Goal: Contribute content: Add original content to the website for others to see

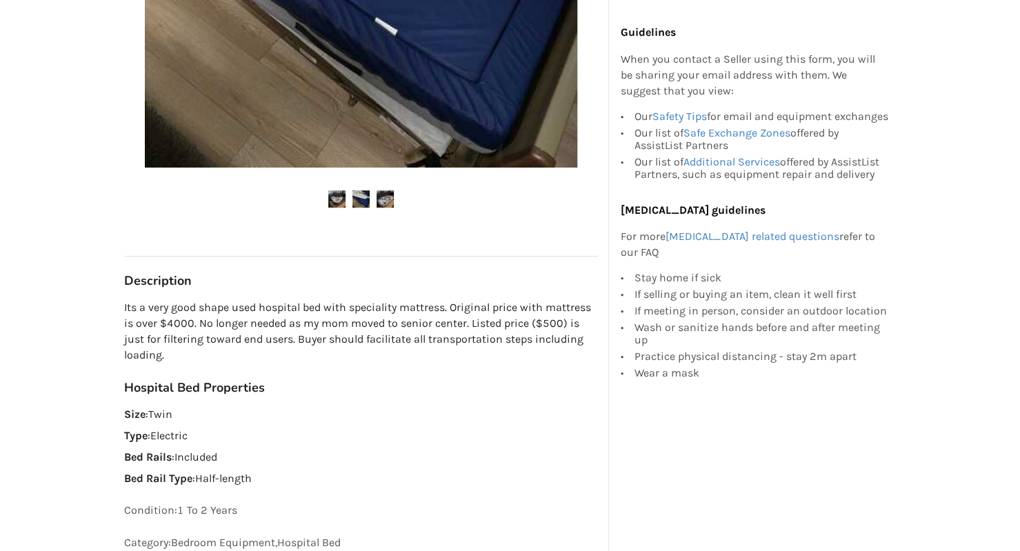
scroll to position [490, 0]
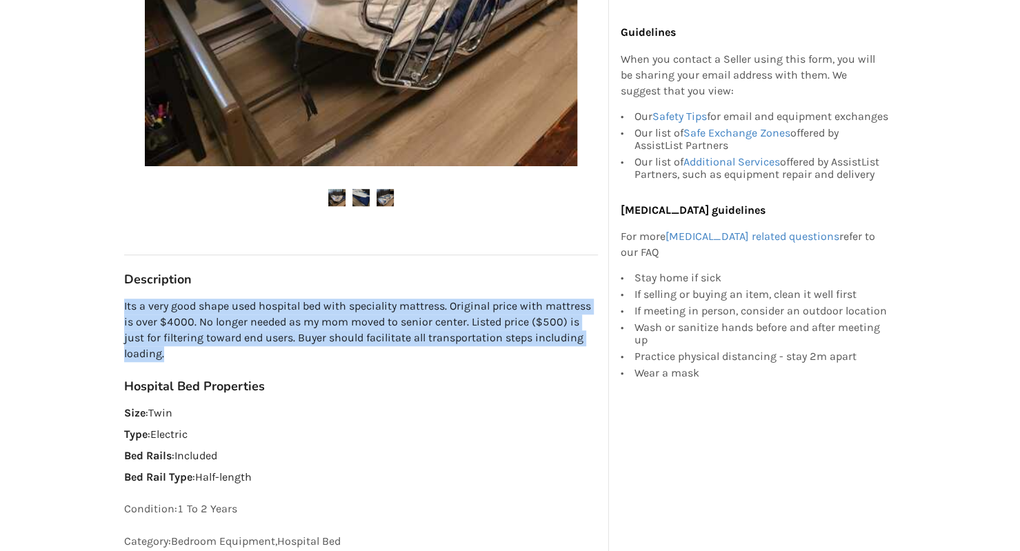
drag, startPoint x: 125, startPoint y: 303, endPoint x: 300, endPoint y: 354, distance: 182.4
click at [300, 354] on p "Its a very good shape used hospital bed with speciality mattress. Original pric…" at bounding box center [361, 330] width 474 height 63
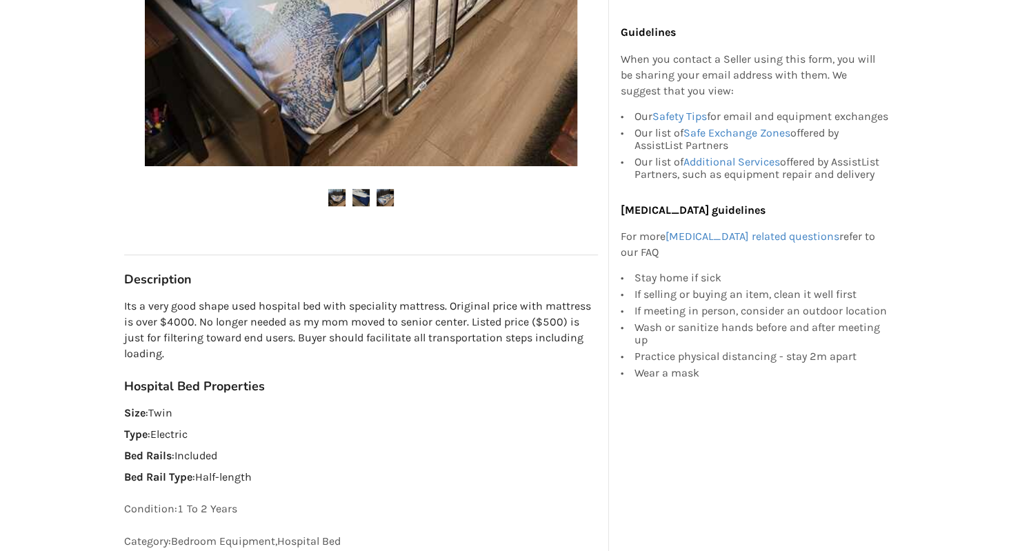
drag, startPoint x: 186, startPoint y: 319, endPoint x: 299, endPoint y: 277, distance: 120.7
click at [299, 277] on h3 "Description" at bounding box center [361, 280] width 474 height 16
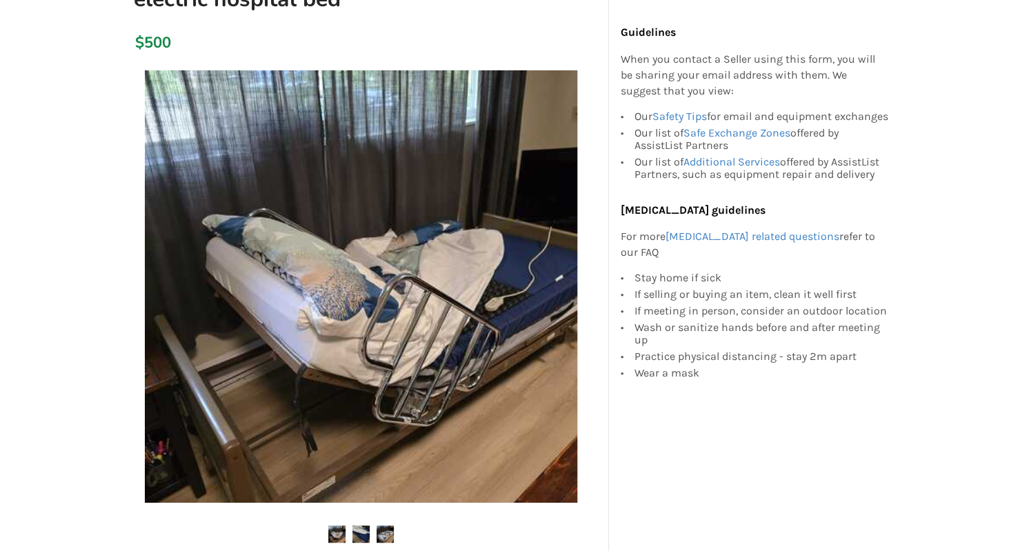
scroll to position [0, 0]
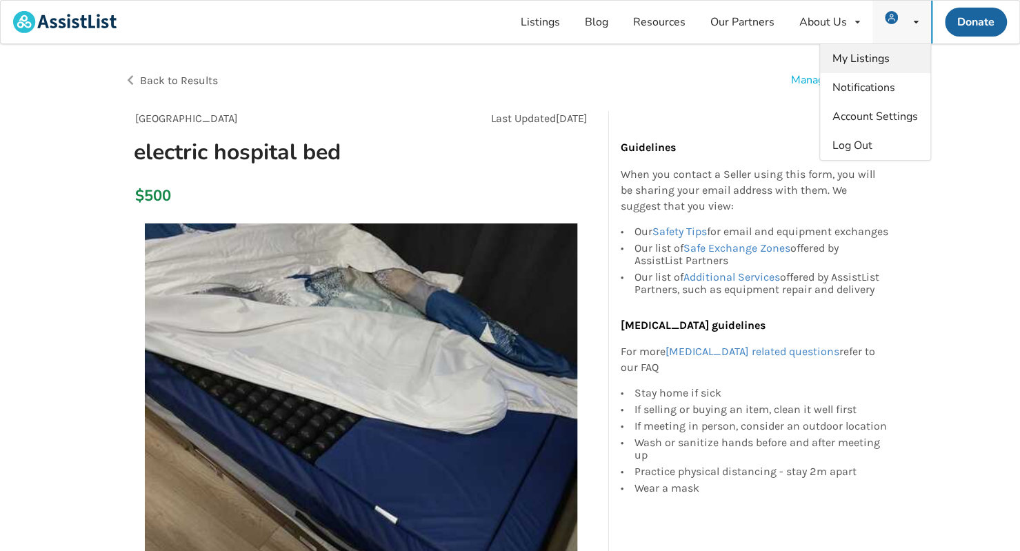
click at [863, 57] on span "My Listings" at bounding box center [860, 58] width 57 height 15
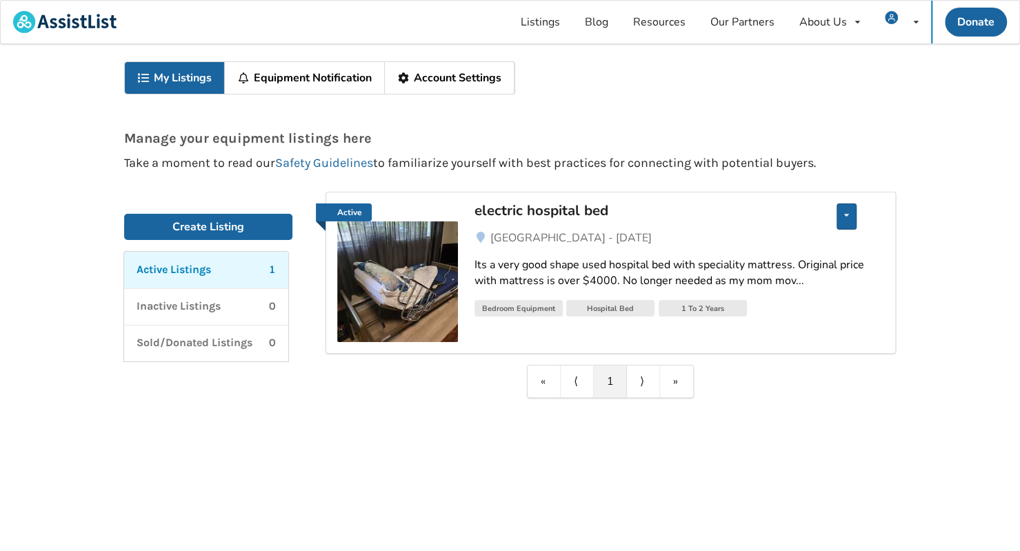
click at [847, 214] on icon at bounding box center [846, 215] width 5 height 8
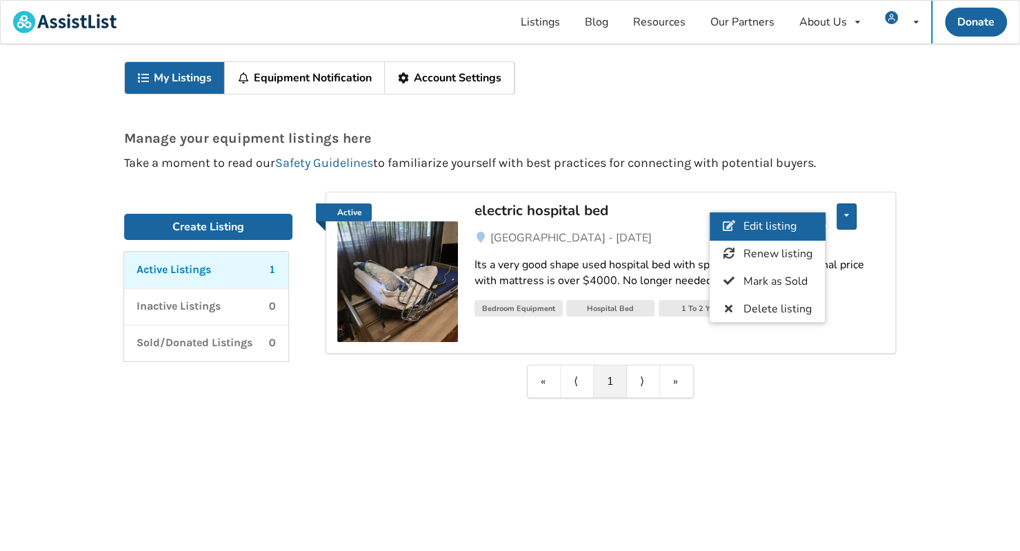
click at [767, 223] on span "Edit listing" at bounding box center [769, 226] width 53 height 15
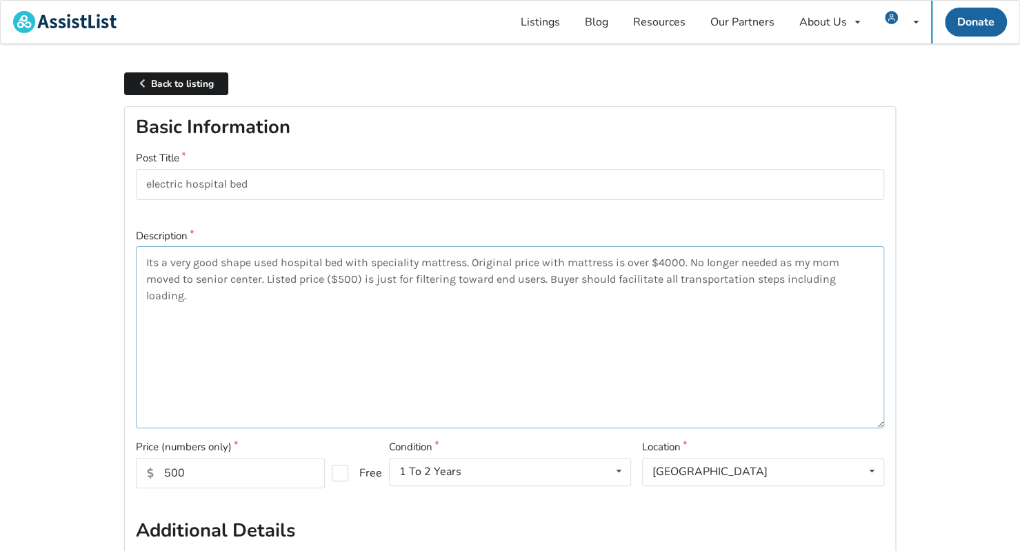
drag, startPoint x: 143, startPoint y: 260, endPoint x: 207, endPoint y: 299, distance: 74.6
click at [207, 299] on textarea "Its a very good shape used hospital bed with speciality mattress. Original pric…" at bounding box center [510, 337] width 748 height 182
paste textarea "Good shape, adjustable hospital electric bed with specialty alternating-pressur…"
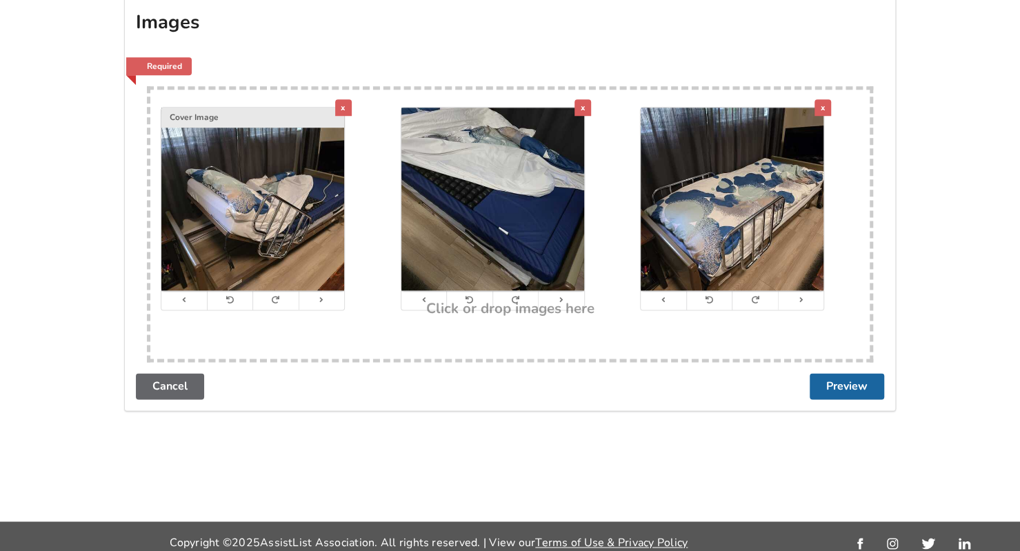
scroll to position [956, 0]
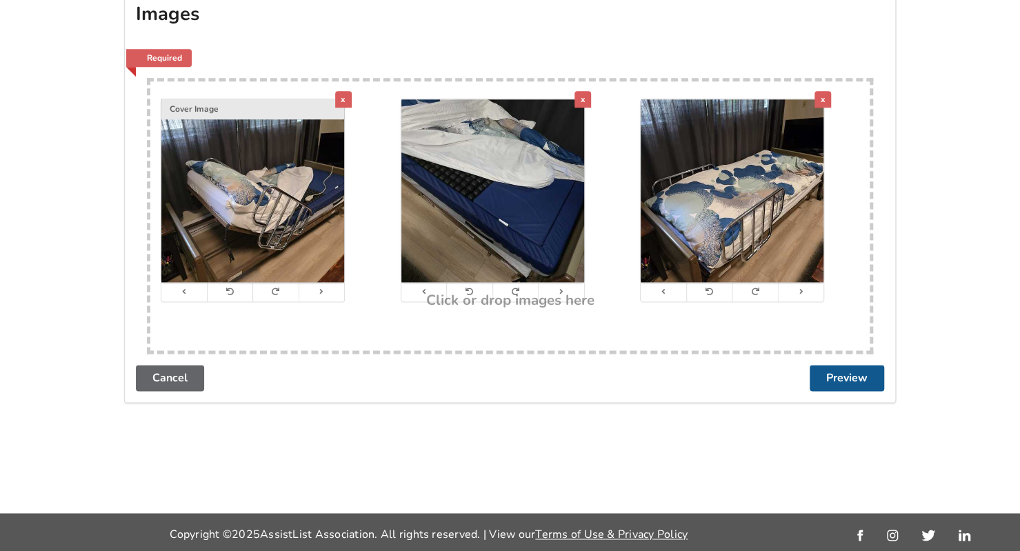
type textarea "Good shape, adjustable hospital electric bed with specialty alternating-pressur…"
click at [845, 377] on button "Preview" at bounding box center [847, 378] width 74 height 26
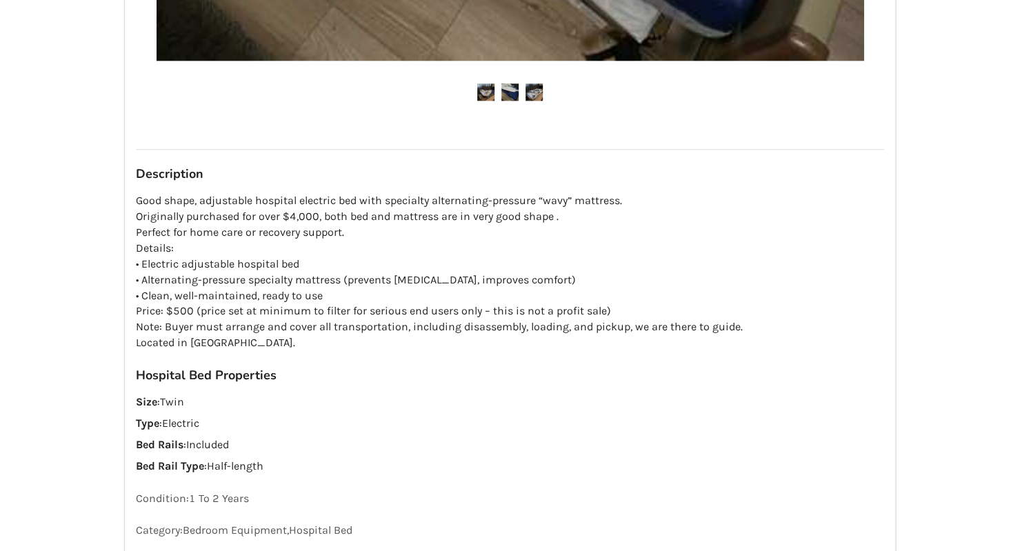
scroll to position [1131, 0]
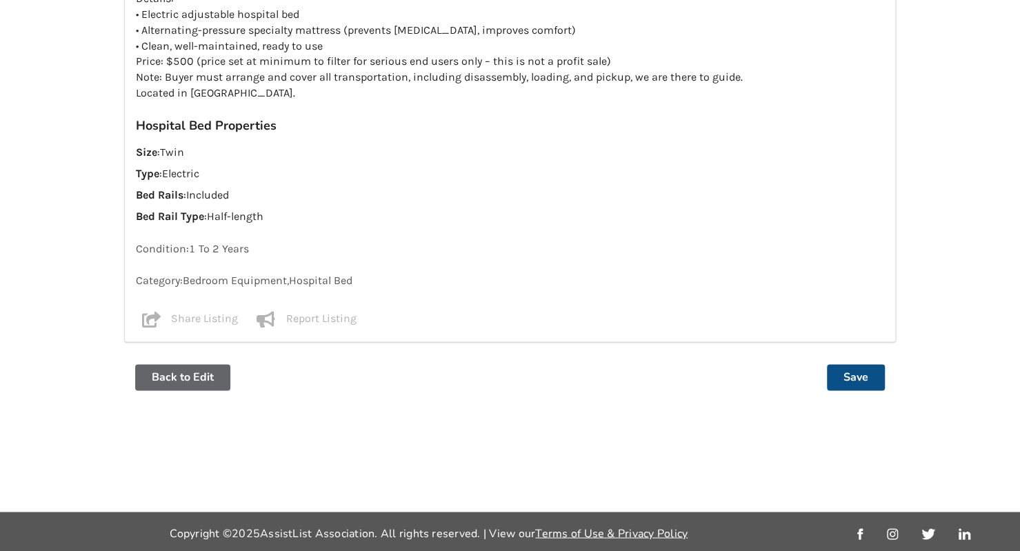
click at [856, 374] on button "Save" at bounding box center [856, 377] width 58 height 26
